Goal: Task Accomplishment & Management: Manage account settings

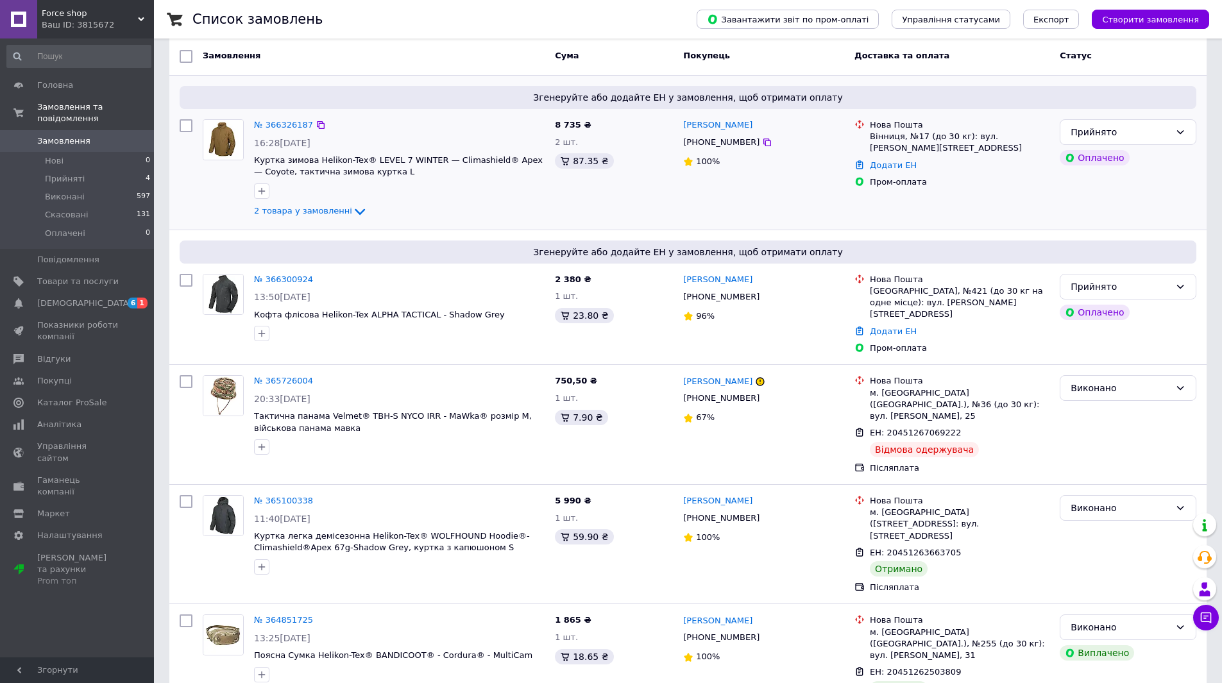
scroll to position [64, 0]
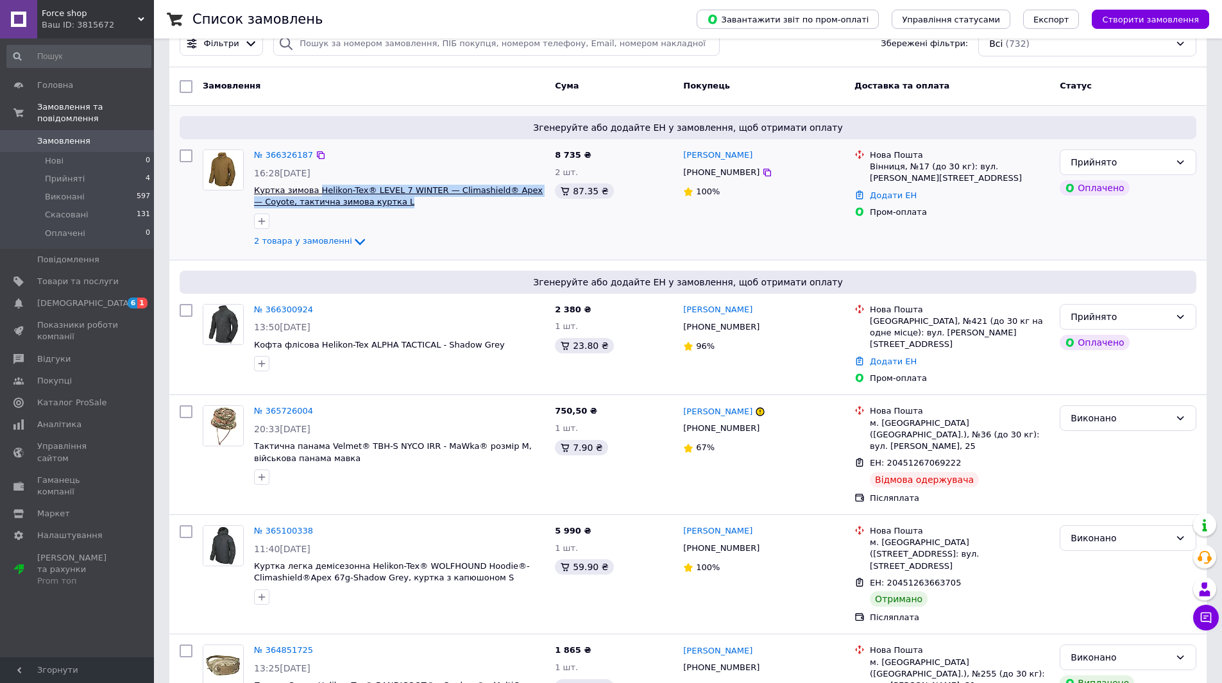
drag, startPoint x: 510, startPoint y: 199, endPoint x: 313, endPoint y: 190, distance: 197.1
click at [313, 190] on span "Куртка зимова Helikon-Tex® LEVEL 7 WINTER — Climashield® Apex — Coyote, тактичн…" at bounding box center [399, 197] width 290 height 24
copy span "Helikon-Tex® LEVEL 7 WINTER — Climashield® Apex — Coyote, тактична зимова куртк…"
click at [408, 242] on div "2 товара у замовленні" at bounding box center [399, 241] width 290 height 15
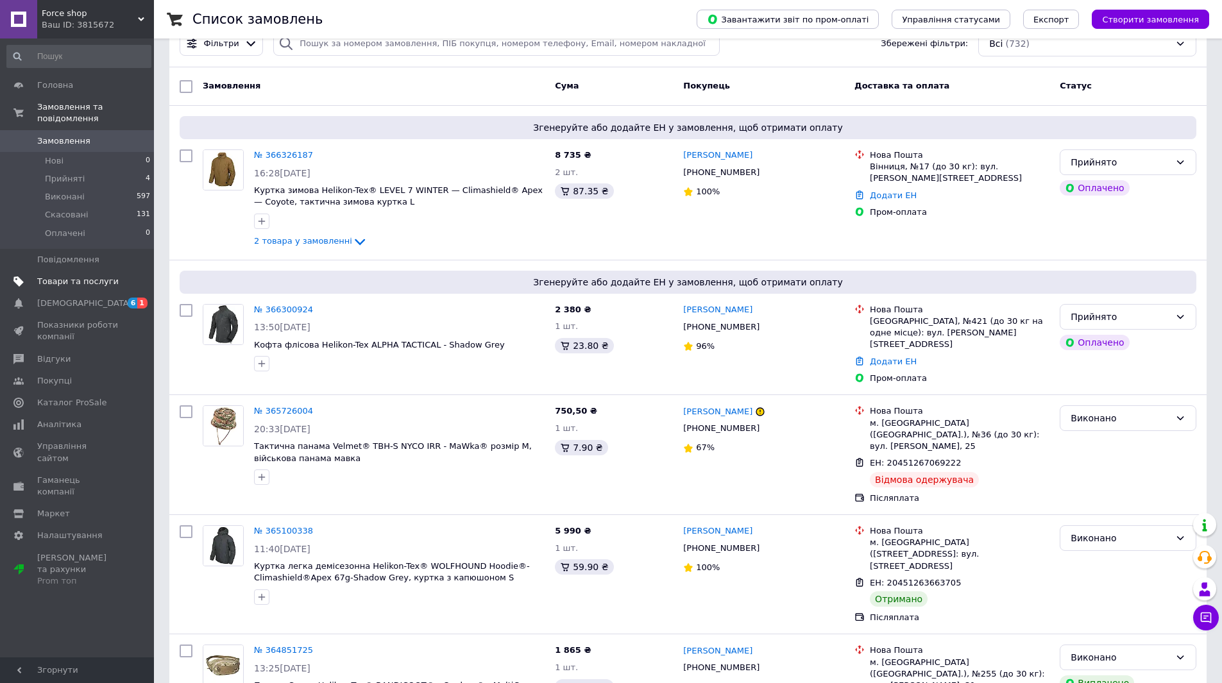
click at [71, 276] on span "Товари та послуги" at bounding box center [77, 282] width 81 height 12
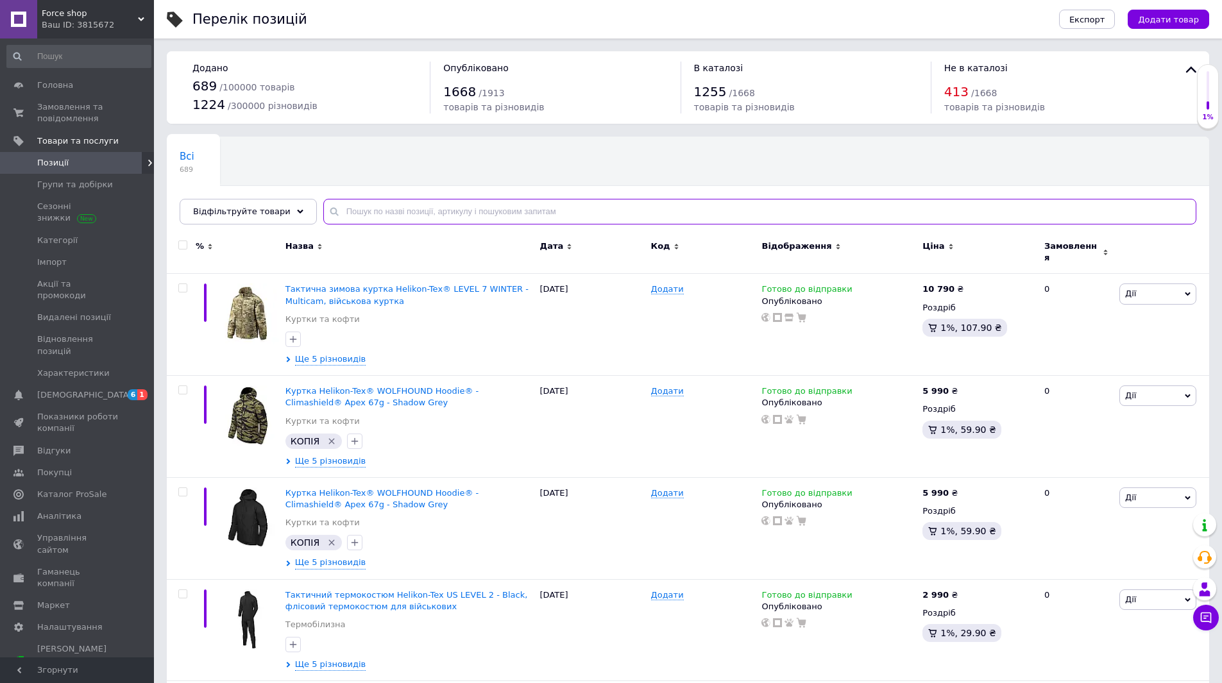
click at [473, 209] on input "text" at bounding box center [759, 212] width 873 height 26
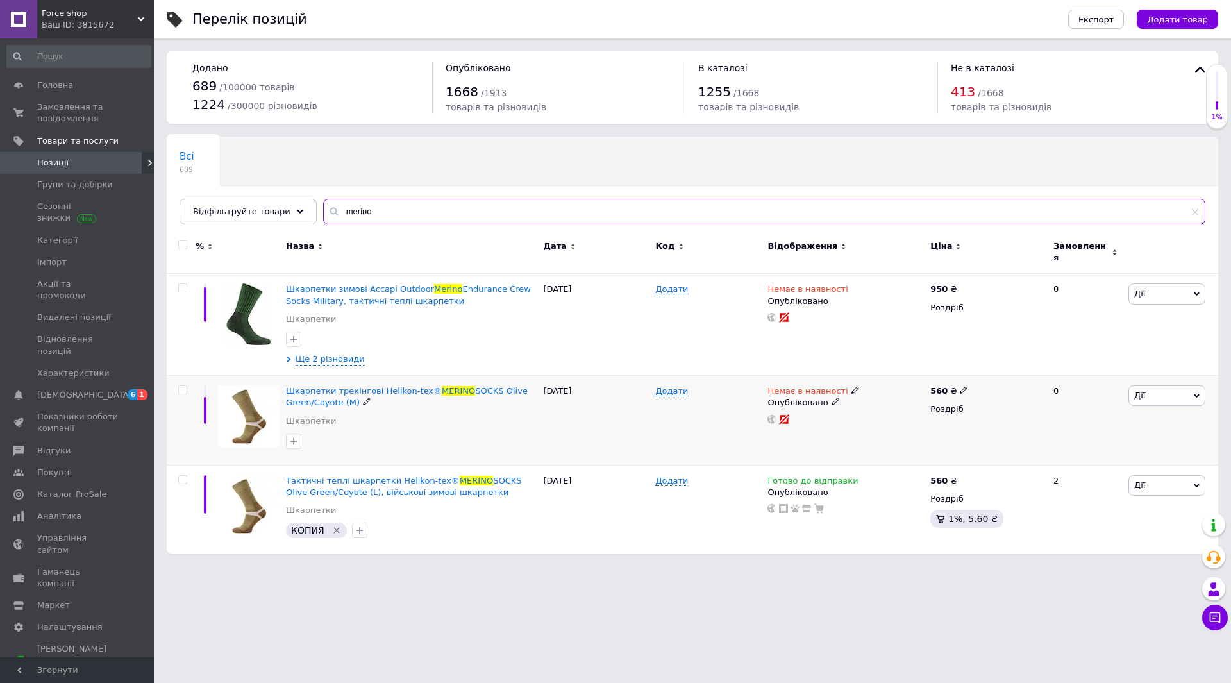
type input "merino"
click at [852, 386] on icon at bounding box center [856, 390] width 8 height 8
click at [907, 429] on li "Готово до відправки" at bounding box center [922, 437] width 122 height 18
click at [897, 488] on div "Опубліковано" at bounding box center [846, 493] width 156 height 12
click at [960, 385] on span at bounding box center [964, 389] width 8 height 9
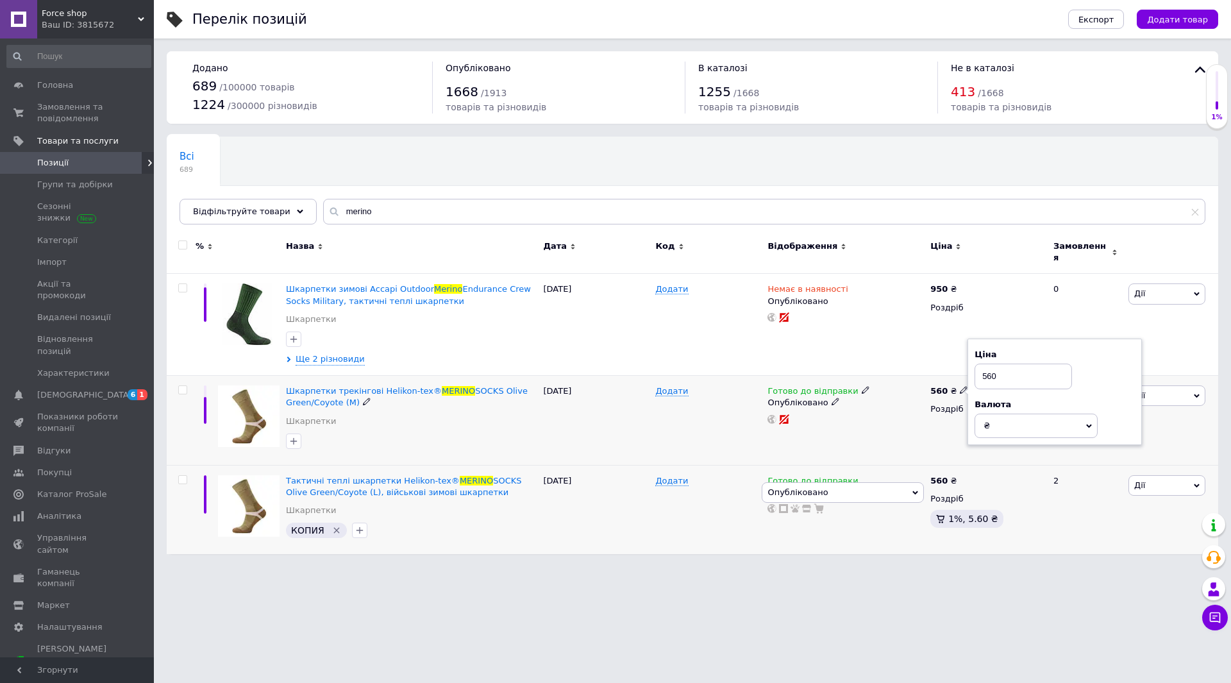
click at [1019, 366] on input "560" at bounding box center [1023, 377] width 97 height 26
type input "590"
click at [960, 476] on icon at bounding box center [964, 480] width 8 height 8
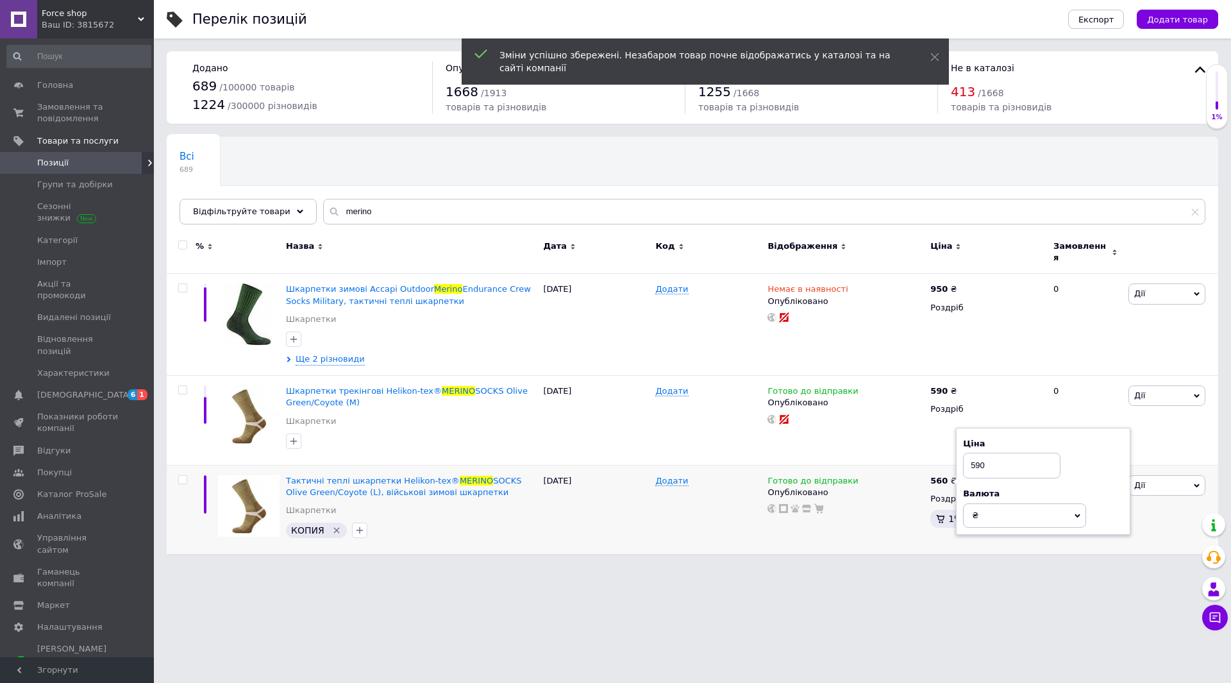
type input "590"
click at [553, 567] on html "Force shop Ваш ID: 3815672 Сайт Force shop Кабінет покупця Перевірити стан сист…" at bounding box center [615, 283] width 1231 height 567
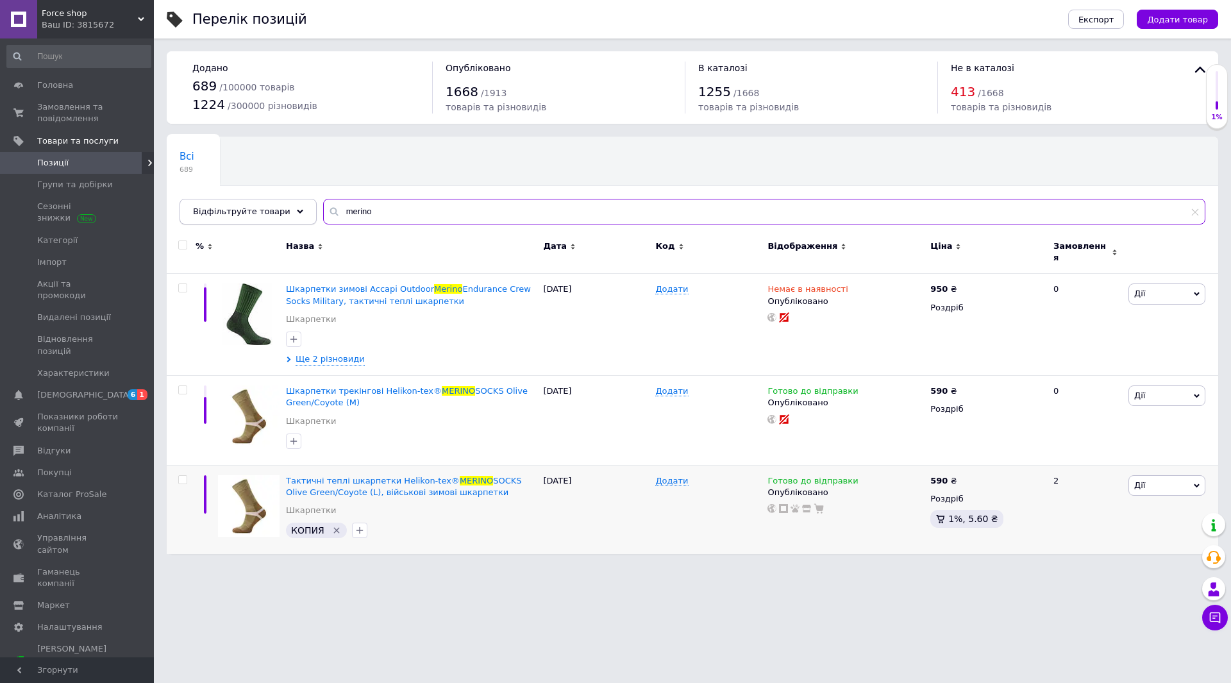
drag, startPoint x: 380, startPoint y: 213, endPoint x: 237, endPoint y: 214, distance: 143.0
click at [247, 219] on div "Відфільтруйте товари merino" at bounding box center [693, 212] width 1026 height 26
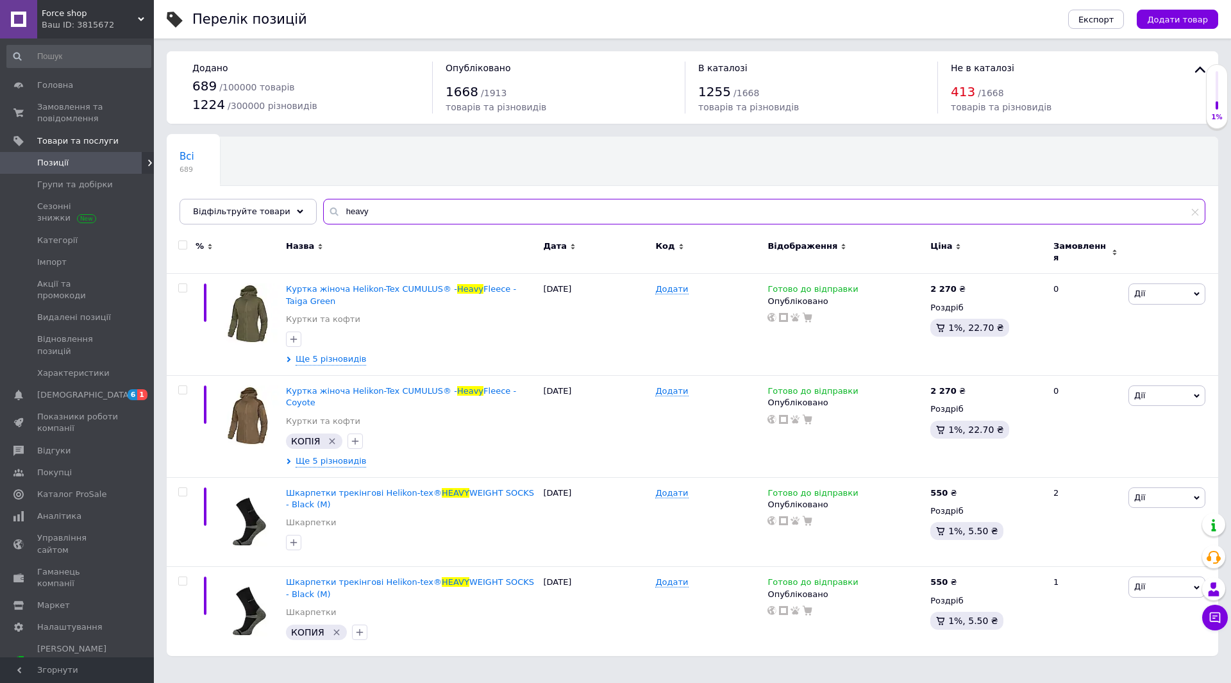
type input "heavy"
click at [960, 488] on icon at bounding box center [964, 492] width 8 height 8
click at [1007, 466] on input "550" at bounding box center [1023, 479] width 97 height 26
type input "570"
click at [960, 577] on icon at bounding box center [964, 581] width 8 height 8
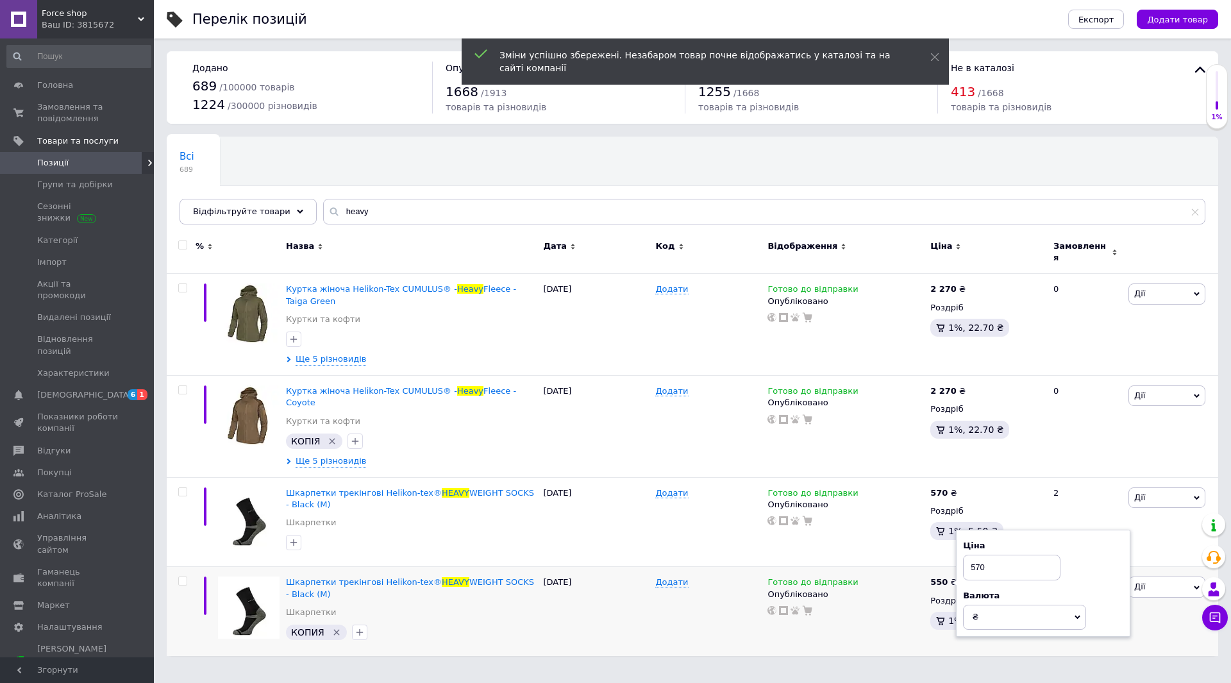
type input "570"
click at [480, 639] on div "Перелік позицій Експорт Додати товар Додано 689 / 100000 товарів 1224 / 300000 …" at bounding box center [692, 334] width 1077 height 669
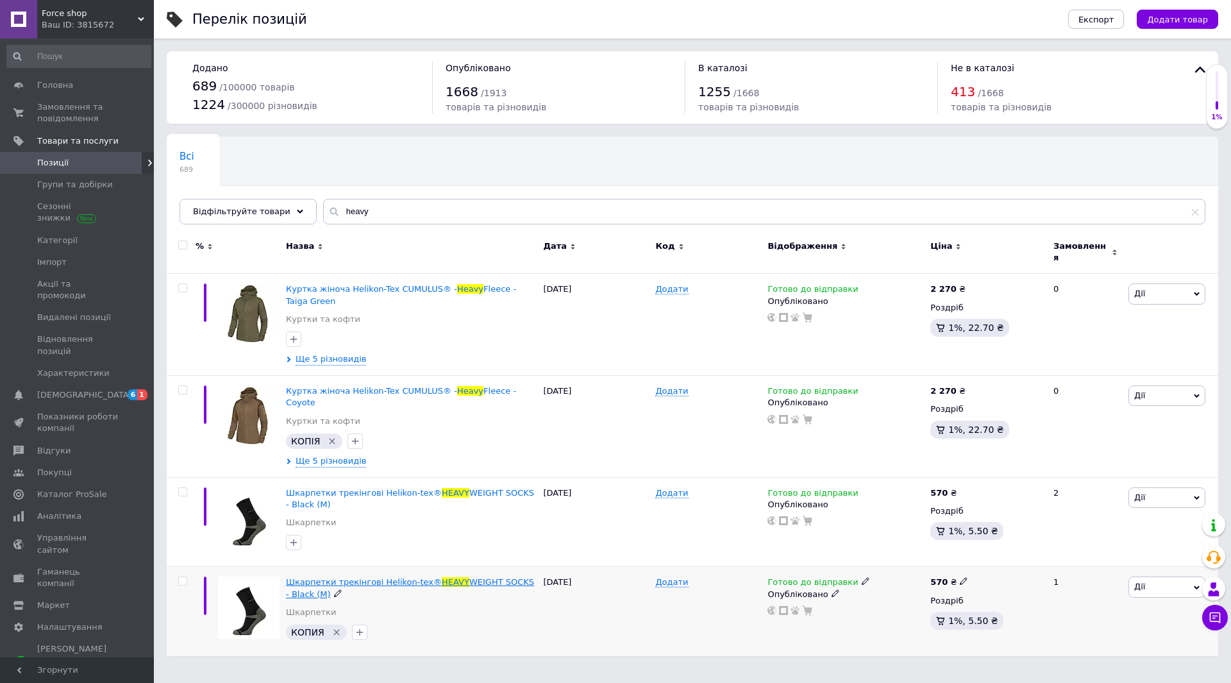
click at [442, 577] on span "HEAVY" at bounding box center [456, 582] width 28 height 10
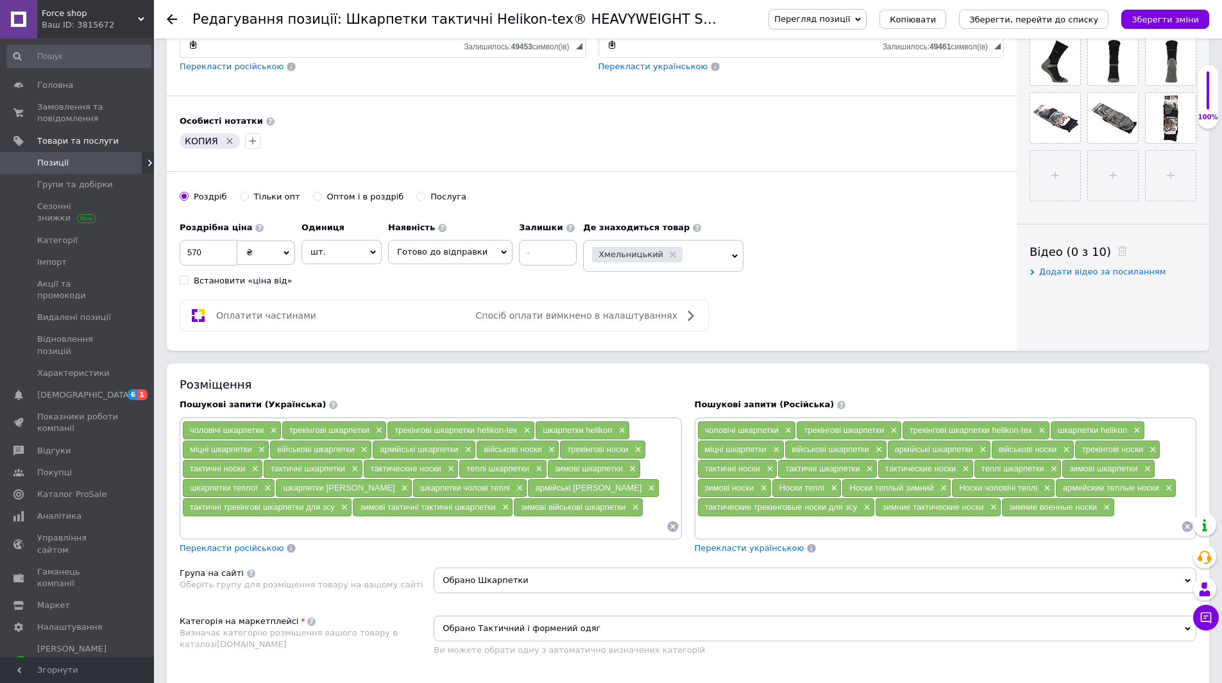
scroll to position [321, 0]
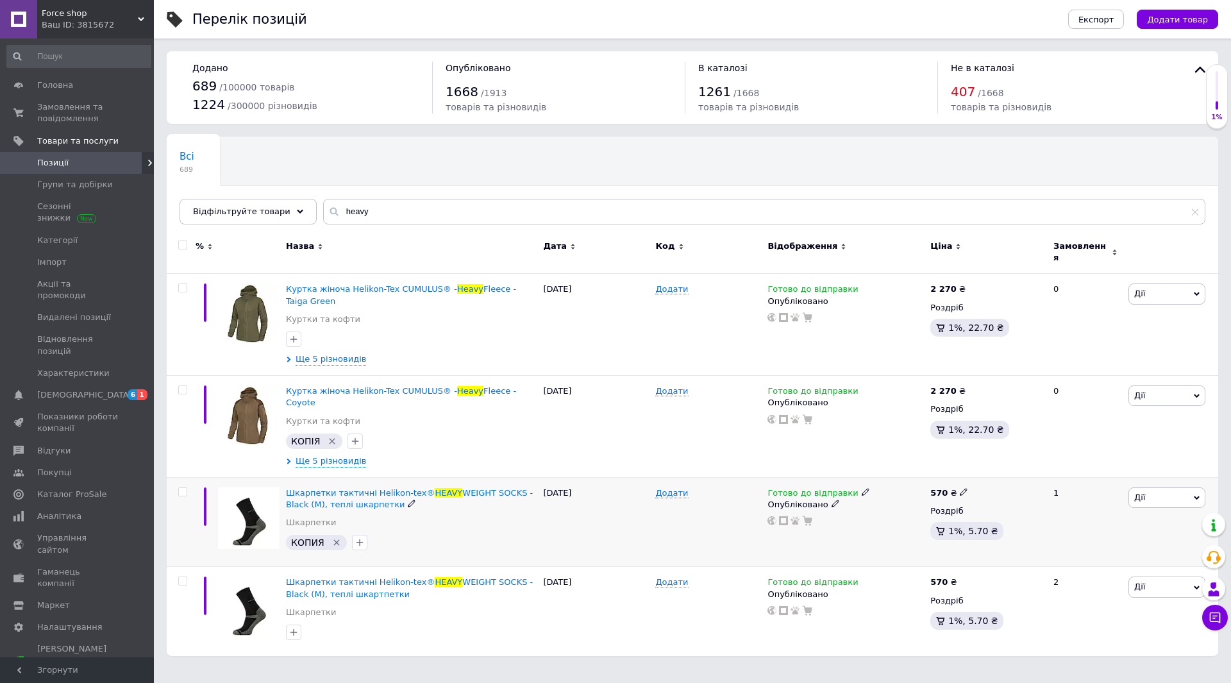
click at [408, 500] on icon at bounding box center [412, 504] width 8 height 8
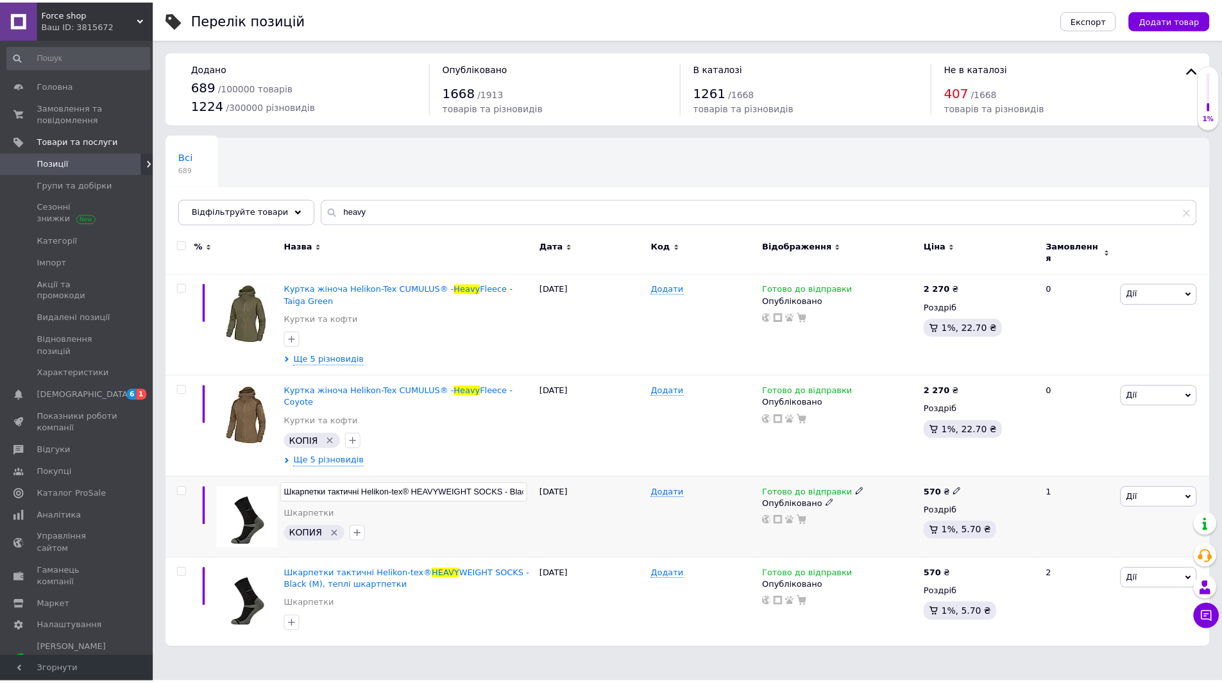
scroll to position [0, 89]
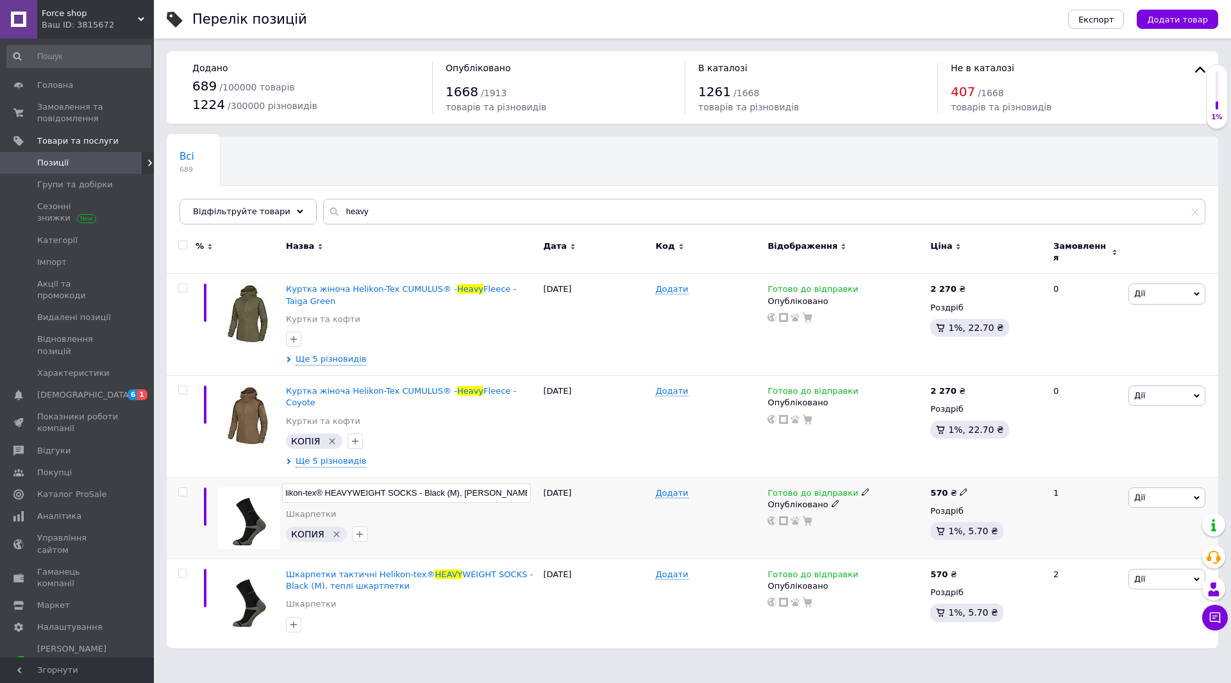
click at [439, 524] on div "КОПИЯ" at bounding box center [411, 534] width 256 height 21
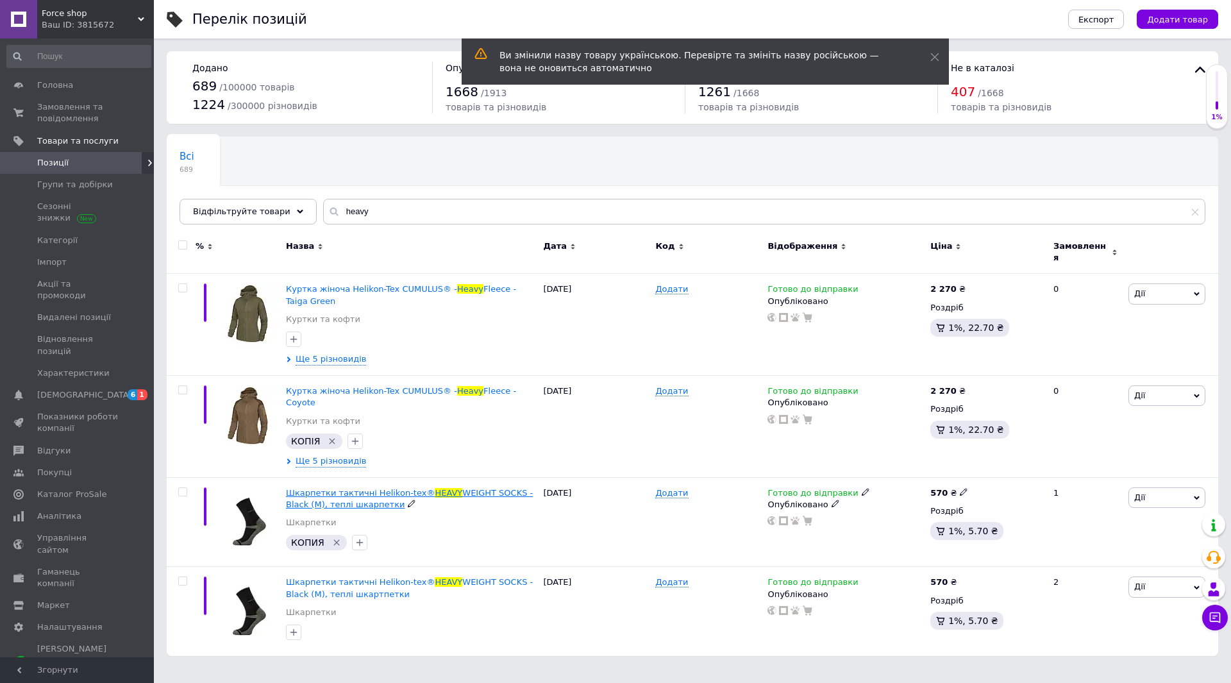
click at [344, 488] on span "WEIGHT SOCKS - Black (М), теплі шкарпетки" at bounding box center [409, 498] width 247 height 21
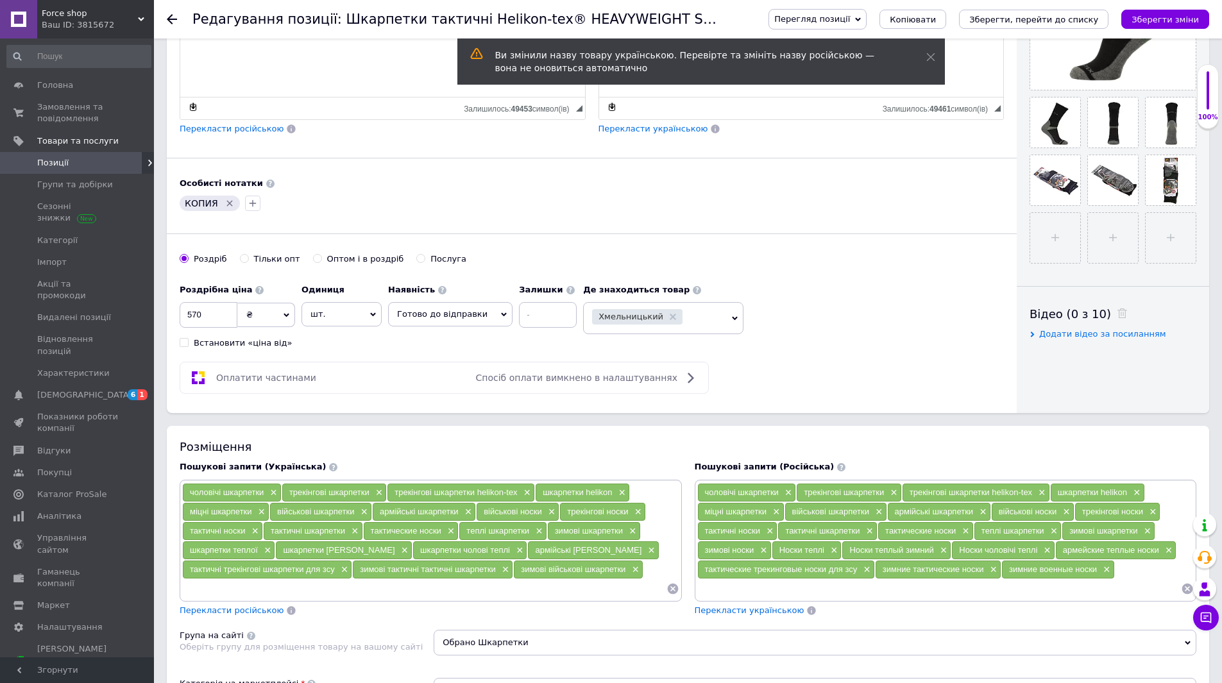
scroll to position [513, 0]
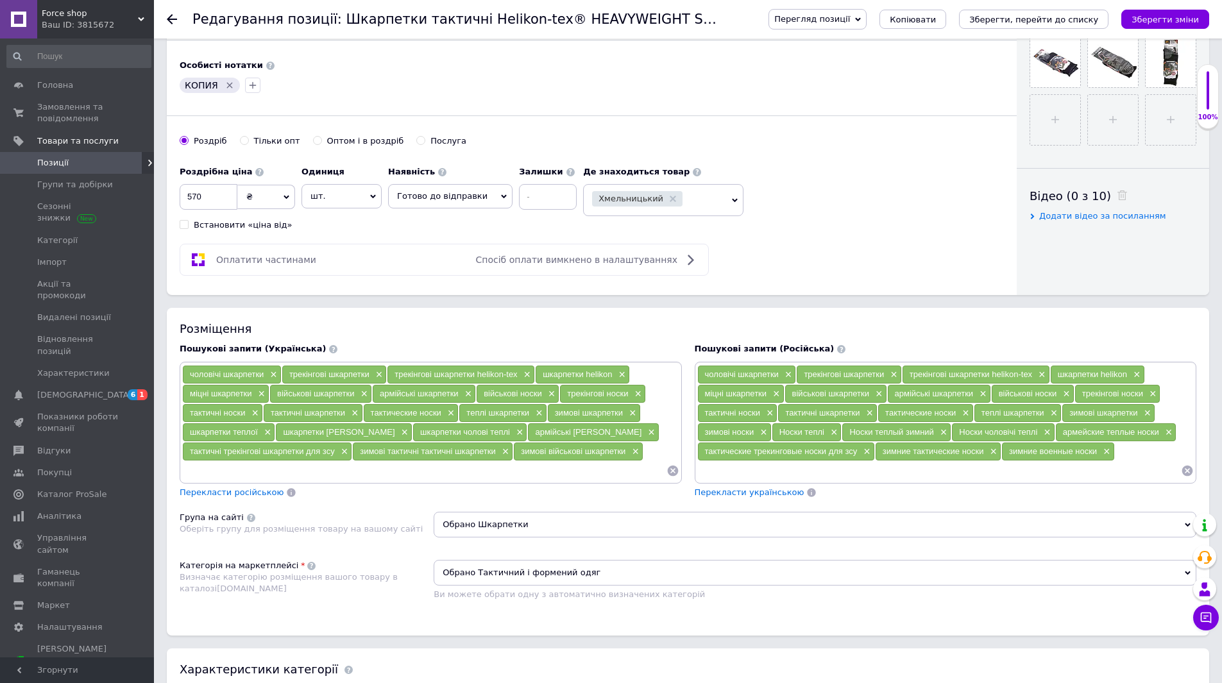
click at [74, 161] on span "Позиції" at bounding box center [77, 163] width 81 height 12
